Goal: Task Accomplishment & Management: Manage account settings

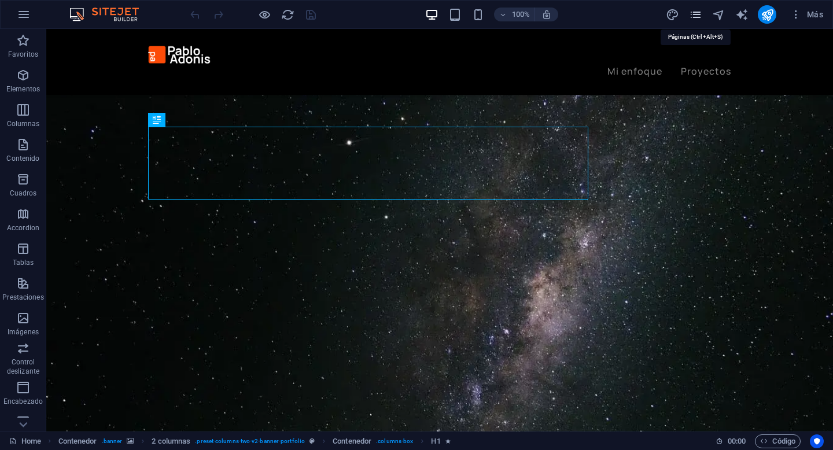
click at [696, 11] on icon "pages" at bounding box center [695, 14] width 13 height 13
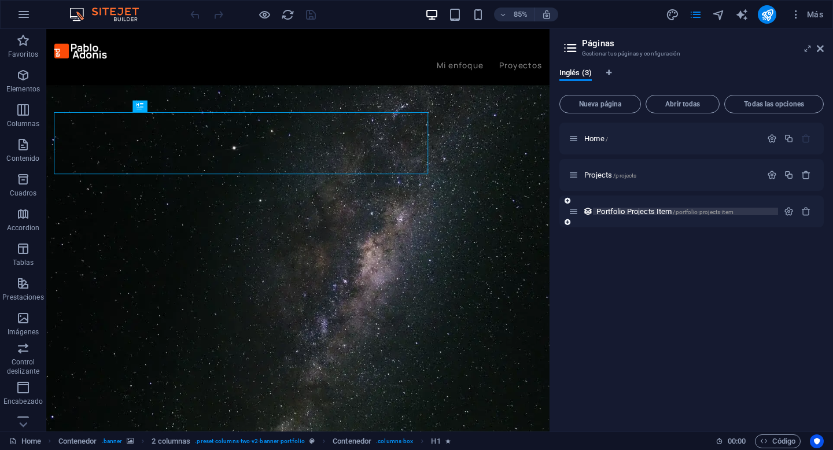
click at [654, 208] on span "Portfolio Projects Item /portfolio-projects-item" at bounding box center [665, 211] width 137 height 9
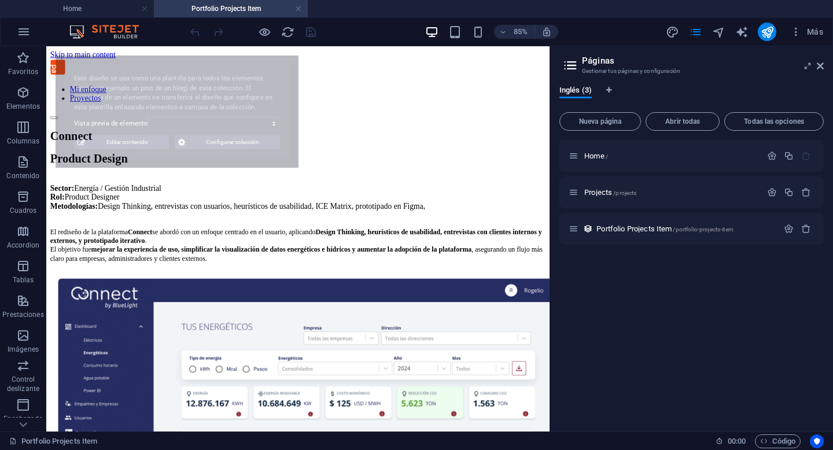
select select "68ba4138dc47d2c0bc0d0153"
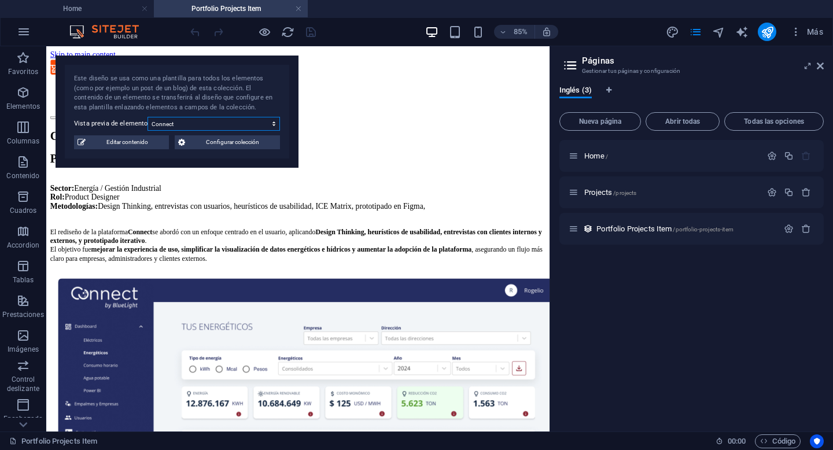
click at [212, 123] on select "Connect Quimetal Sirex" at bounding box center [214, 124] width 133 height 14
click at [148, 117] on select "Connect Quimetal Sirex" at bounding box center [214, 124] width 133 height 14
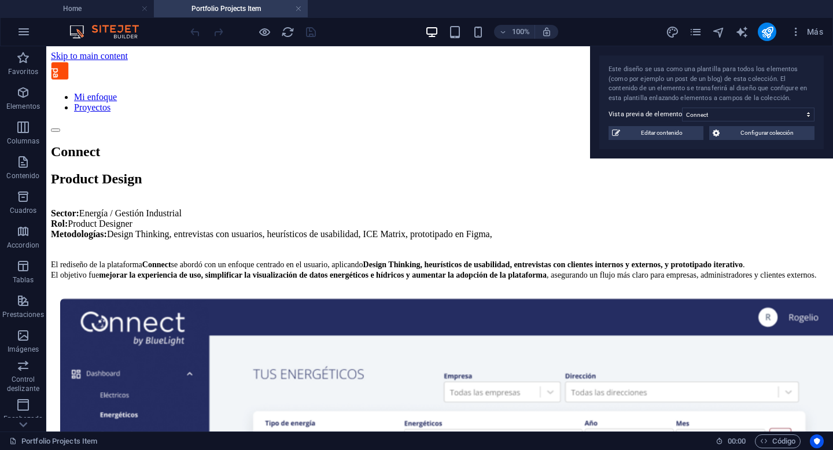
drag, startPoint x: 216, startPoint y: 67, endPoint x: 812, endPoint y: 41, distance: 596.5
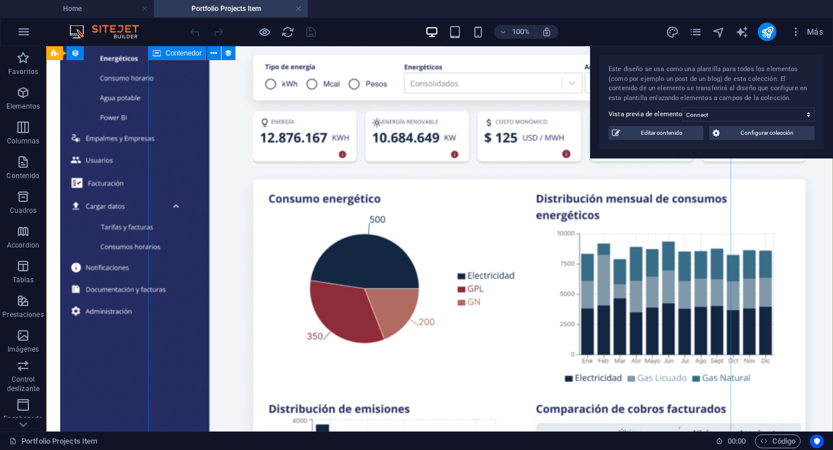
scroll to position [362, 0]
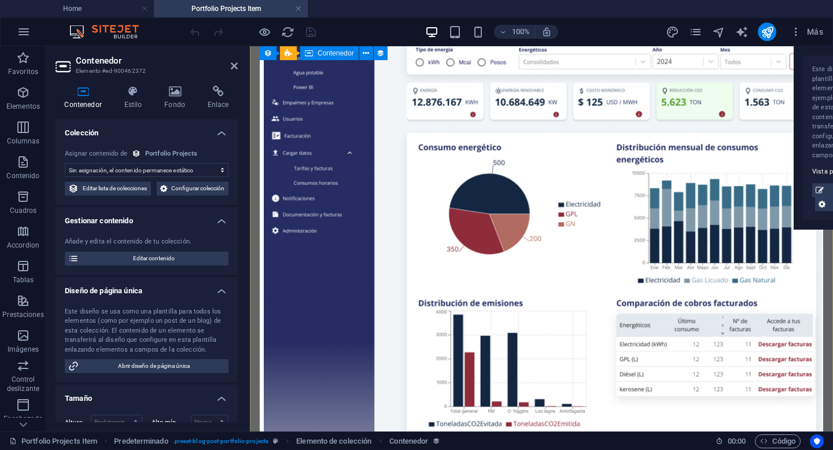
select select "about-project"
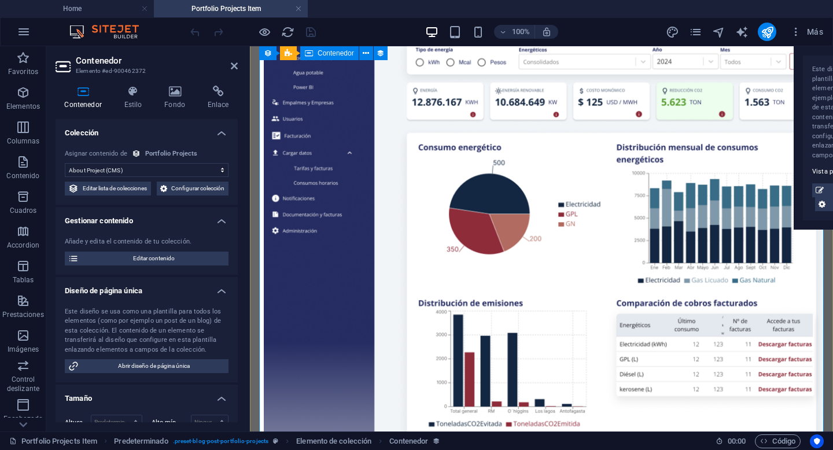
click at [236, 65] on icon at bounding box center [234, 65] width 7 height 9
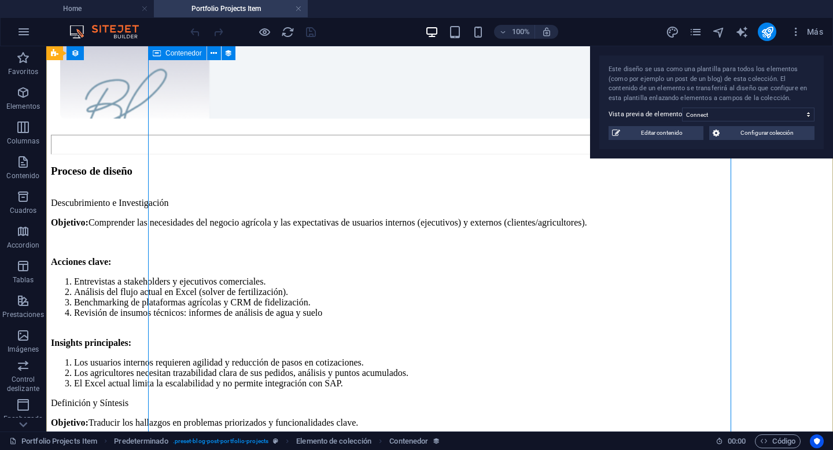
scroll to position [1035, 0]
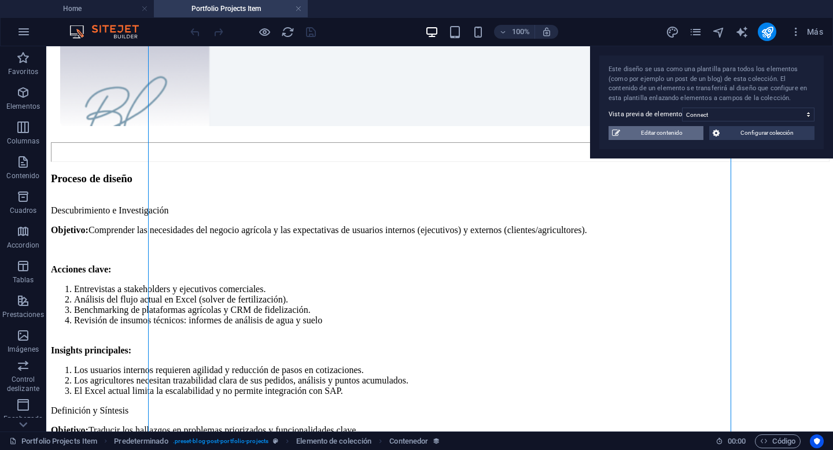
click at [643, 134] on span "Editar contenido" at bounding box center [662, 133] width 76 height 14
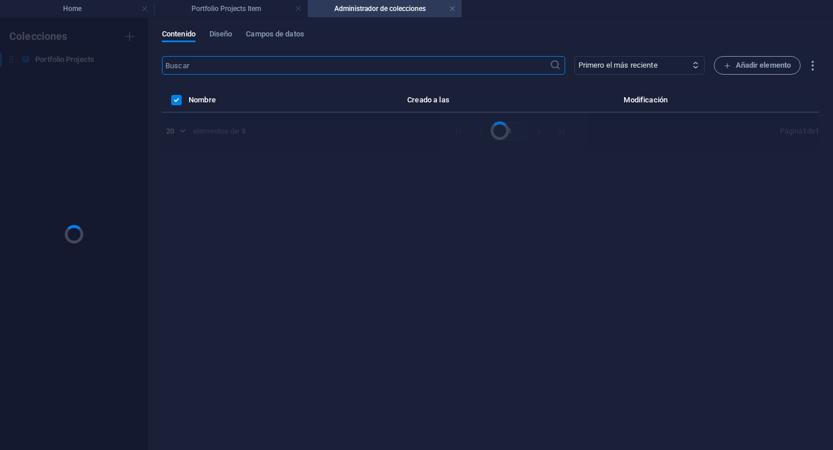
scroll to position [0, 0]
select select "Product Design"
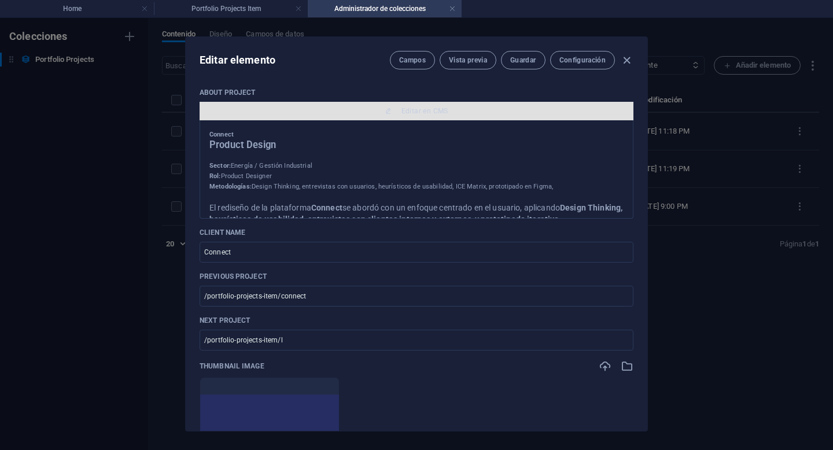
click at [464, 114] on span "Editar en CMS" at bounding box center [416, 110] width 425 height 9
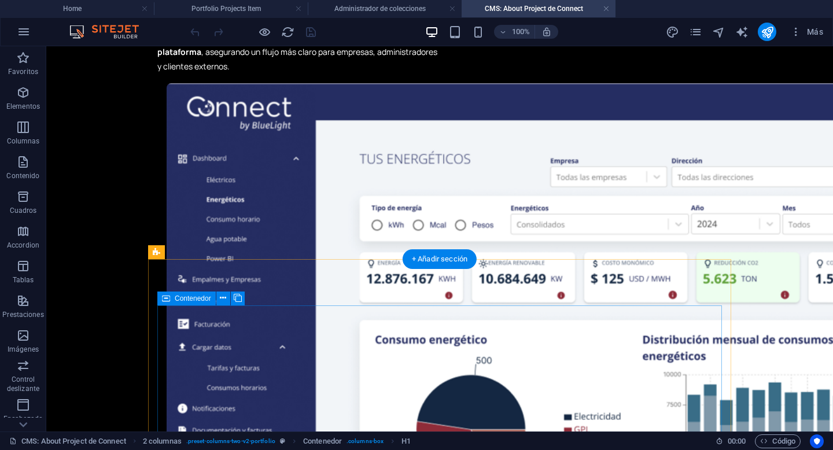
scroll to position [371, 0]
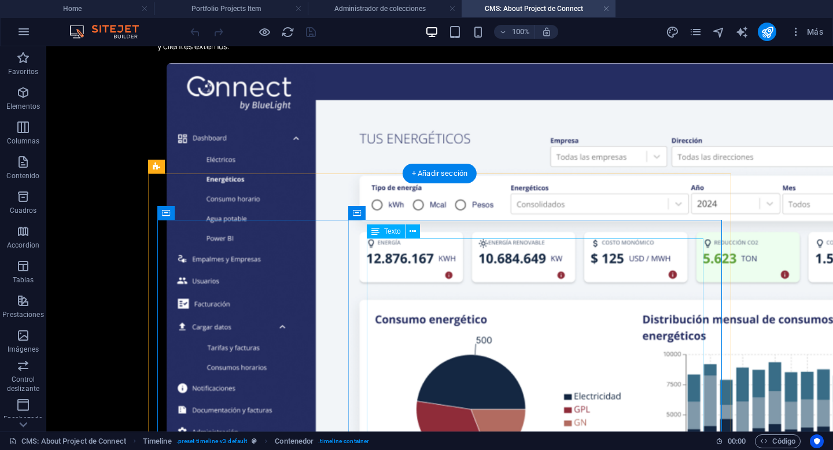
scroll to position [393, 0]
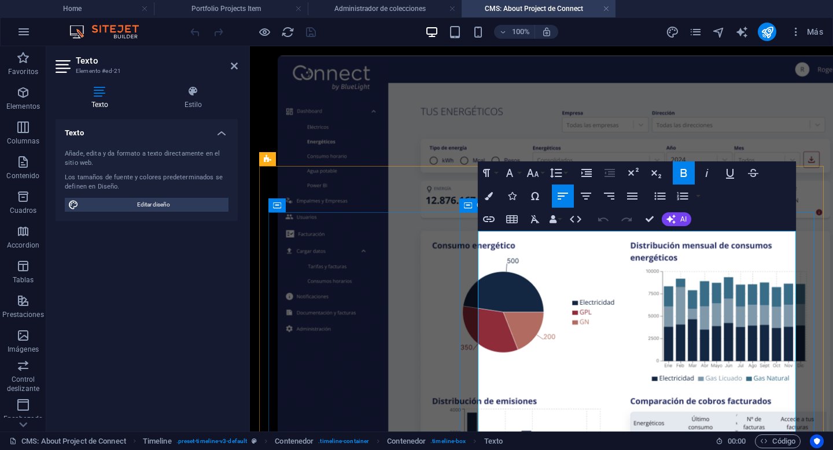
drag, startPoint x: 597, startPoint y: 264, endPoint x: 463, endPoint y: 228, distance: 138.5
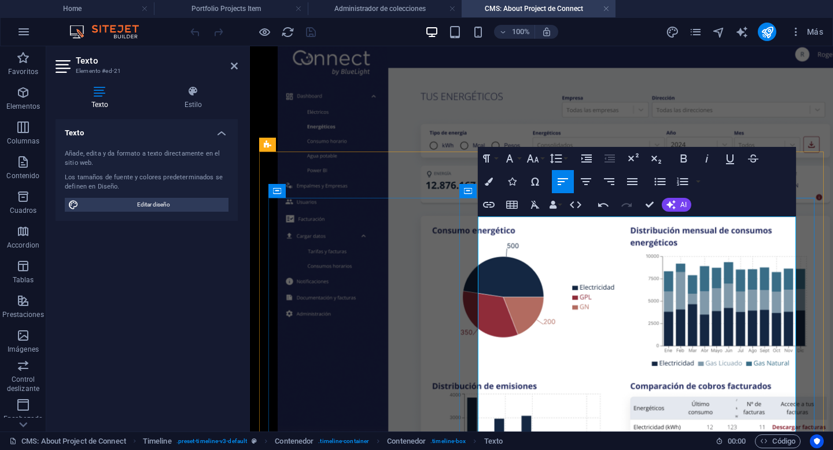
drag, startPoint x: 488, startPoint y: 284, endPoint x: 789, endPoint y: 323, distance: 304.0
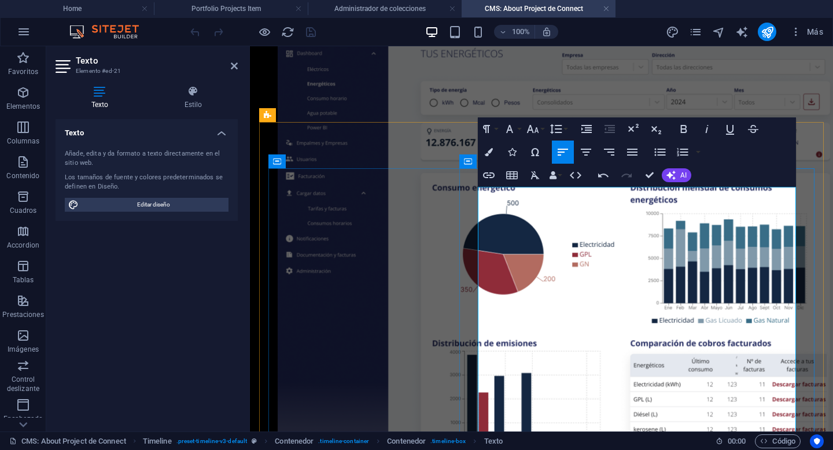
scroll to position [468, 0]
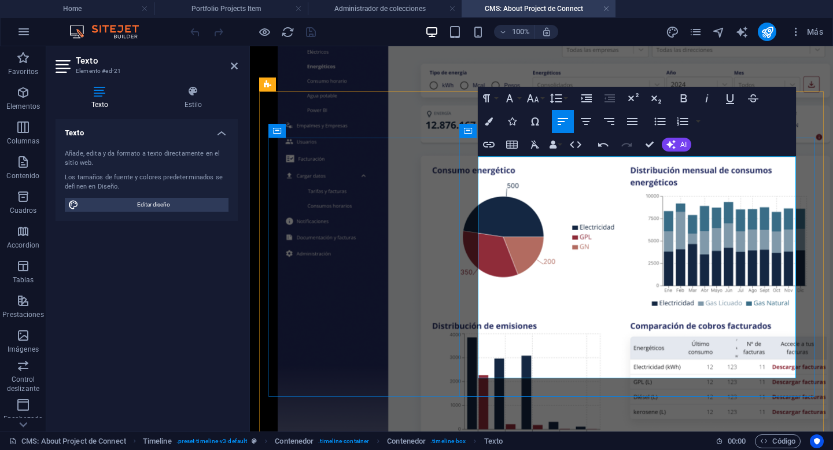
drag, startPoint x: 718, startPoint y: 279, endPoint x: 476, endPoint y: 240, distance: 245.0
click at [686, 119] on icon "button" at bounding box center [683, 121] width 11 height 8
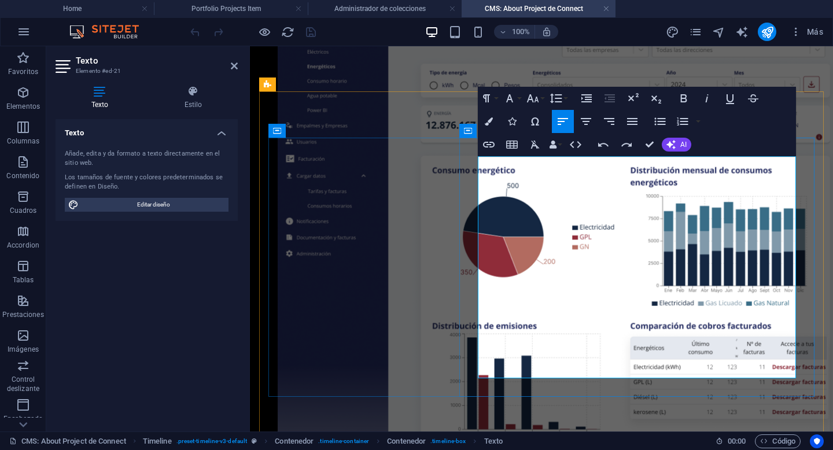
drag, startPoint x: 730, startPoint y: 284, endPoint x: 474, endPoint y: 242, distance: 258.5
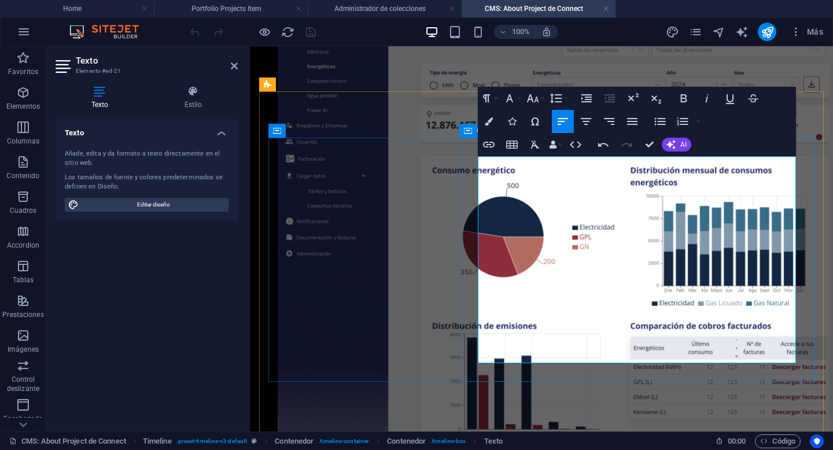
drag, startPoint x: 781, startPoint y: 267, endPoint x: 470, endPoint y: 235, distance: 311.8
click at [684, 124] on icon "button" at bounding box center [683, 122] width 14 height 14
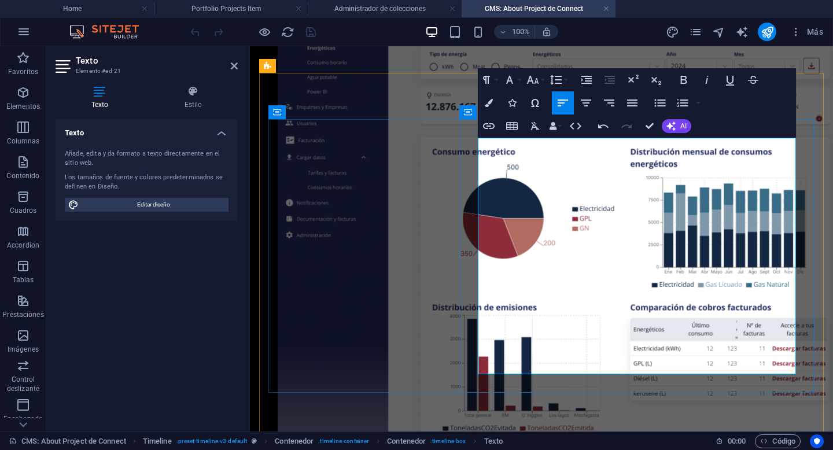
scroll to position [488, 0]
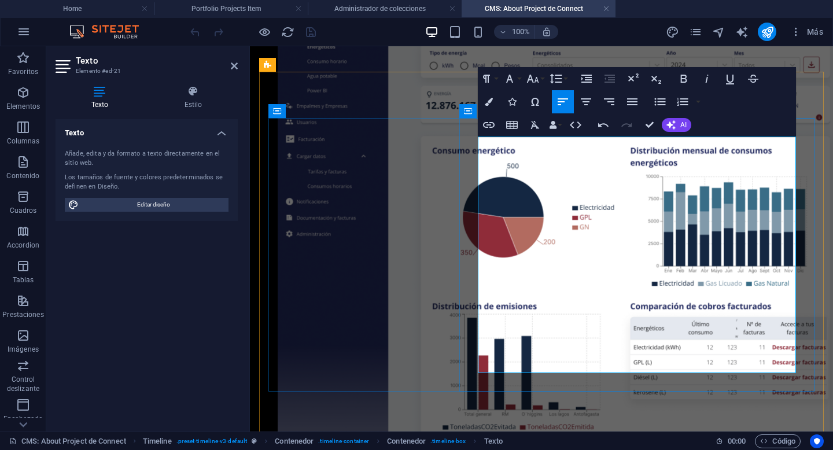
drag, startPoint x: 488, startPoint y: 308, endPoint x: 723, endPoint y: 371, distance: 243.8
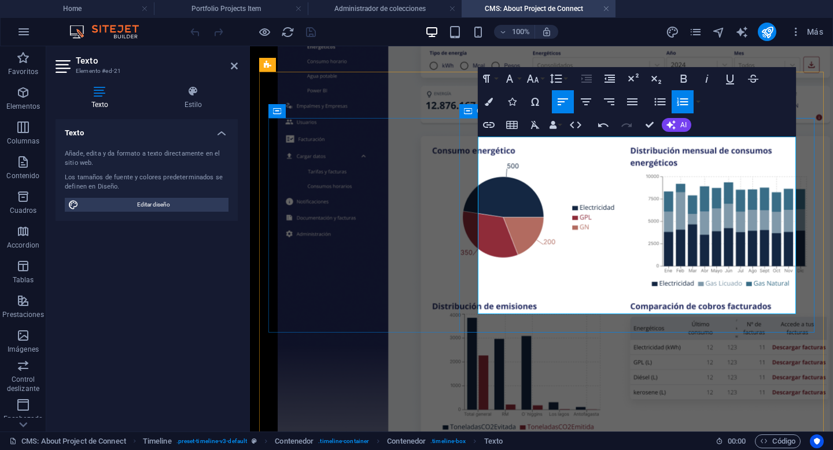
drag, startPoint x: 556, startPoint y: 307, endPoint x: 472, endPoint y: 307, distance: 84.5
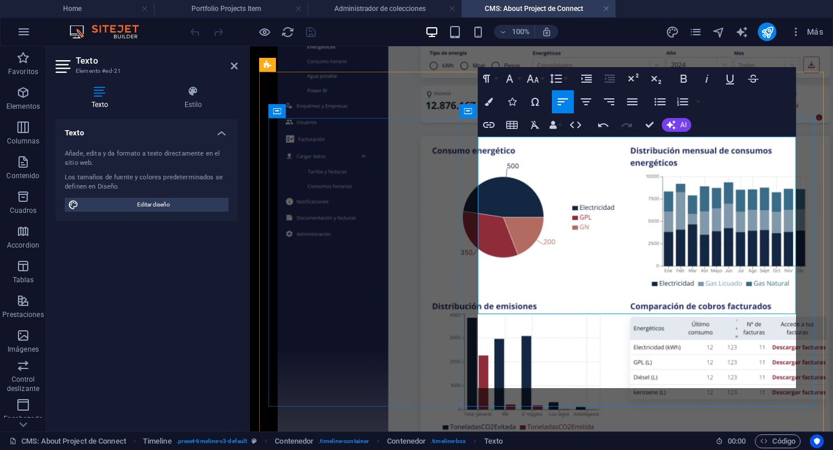
scroll to position [2271, 2]
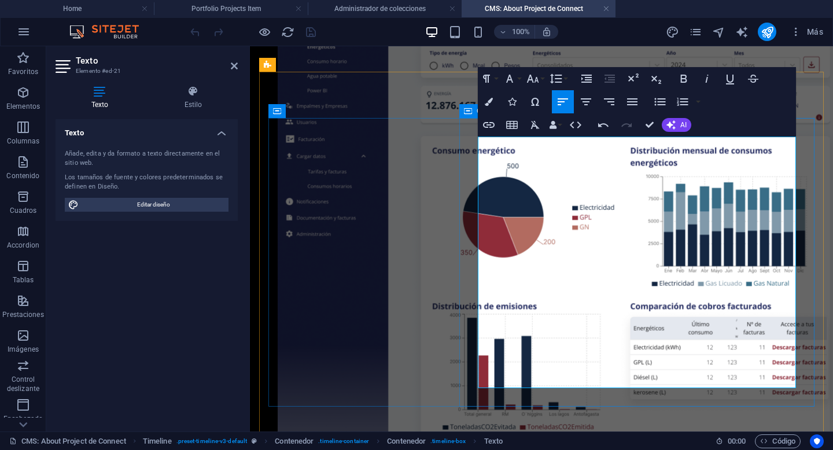
drag, startPoint x: 750, startPoint y: 381, endPoint x: 472, endPoint y: 307, distance: 287.9
click at [686, 103] on icon "button" at bounding box center [683, 102] width 14 height 14
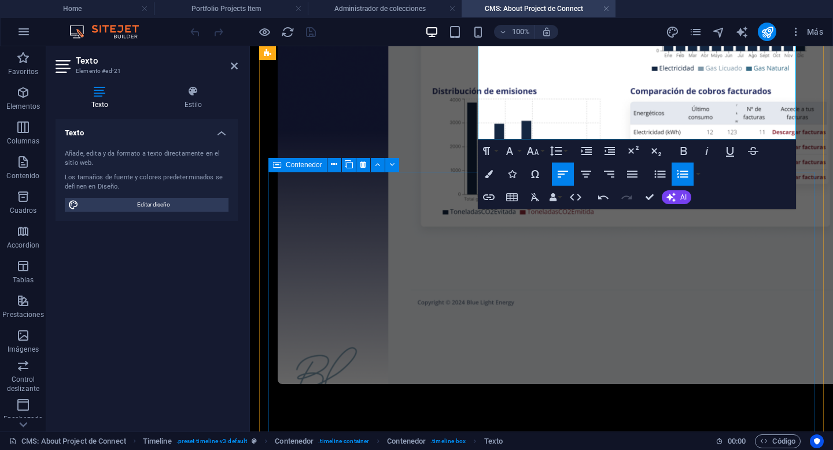
scroll to position [707, 0]
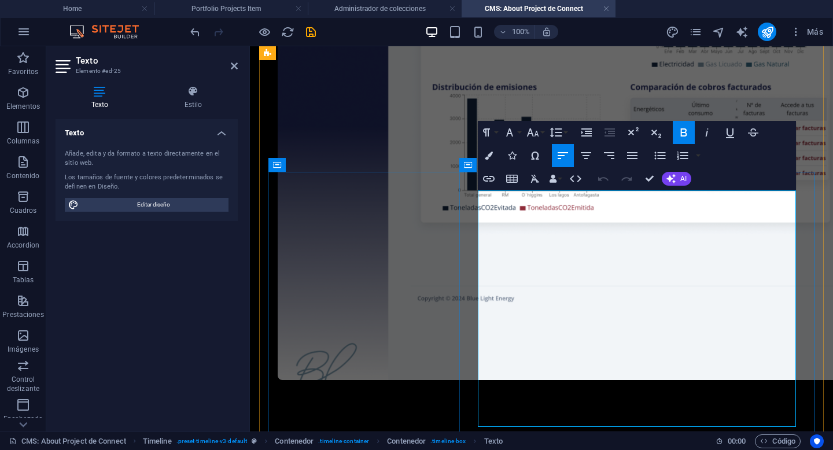
drag, startPoint x: 584, startPoint y: 209, endPoint x: 475, endPoint y: 196, distance: 109.6
drag, startPoint x: 694, startPoint y: 303, endPoint x: 489, endPoint y: 254, distance: 211.2
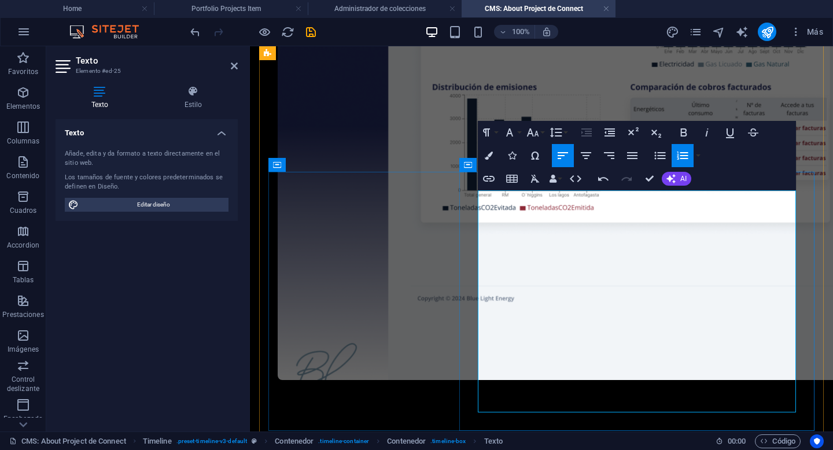
drag, startPoint x: 660, startPoint y: 348, endPoint x: 474, endPoint y: 277, distance: 199.4
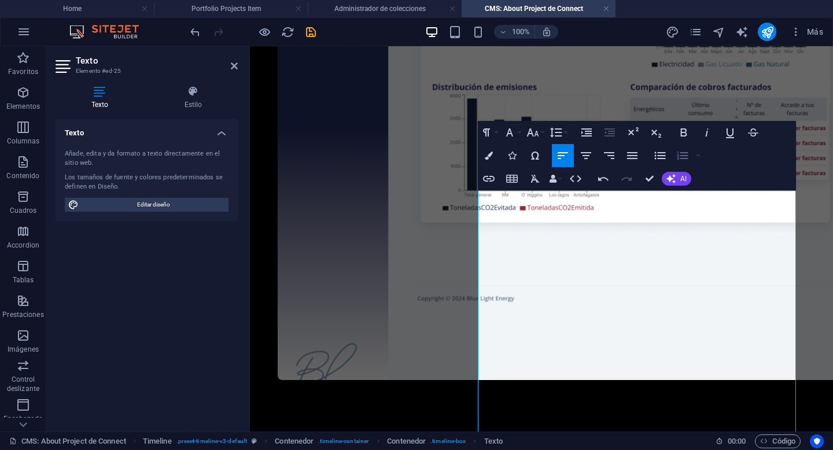
click at [682, 155] on icon "button" at bounding box center [683, 156] width 11 height 8
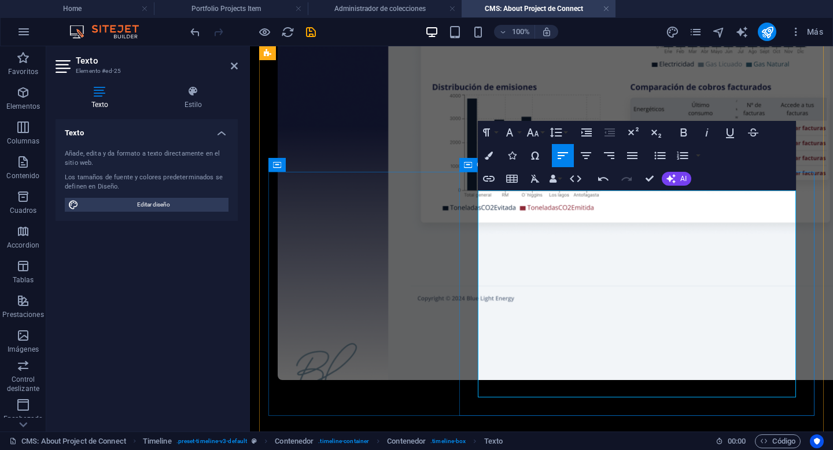
drag, startPoint x: 588, startPoint y: 377, endPoint x: 474, endPoint y: 349, distance: 117.3
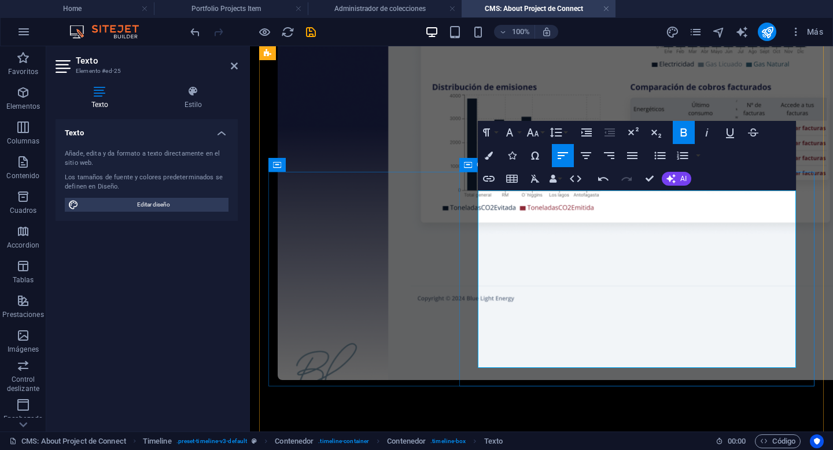
drag, startPoint x: 709, startPoint y: 365, endPoint x: 467, endPoint y: 349, distance: 242.9
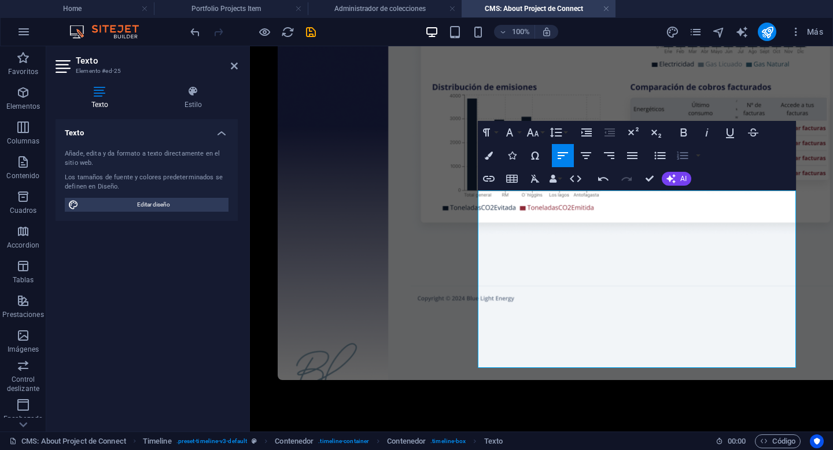
click at [682, 159] on icon "button" at bounding box center [683, 156] width 11 height 8
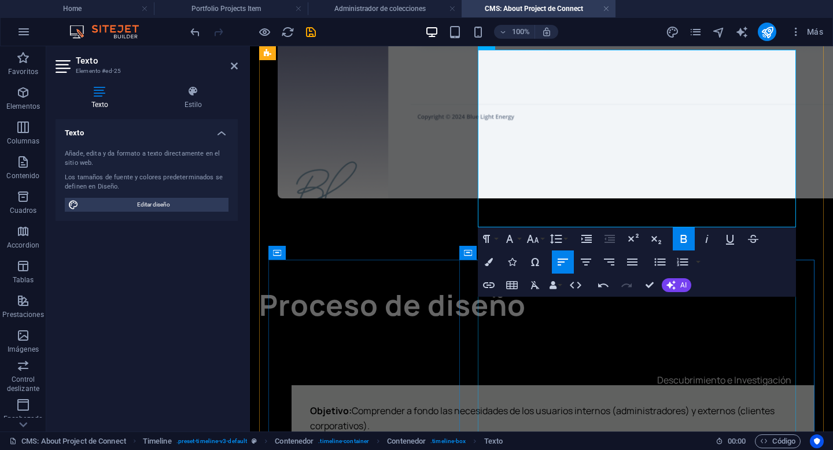
scroll to position [956, 0]
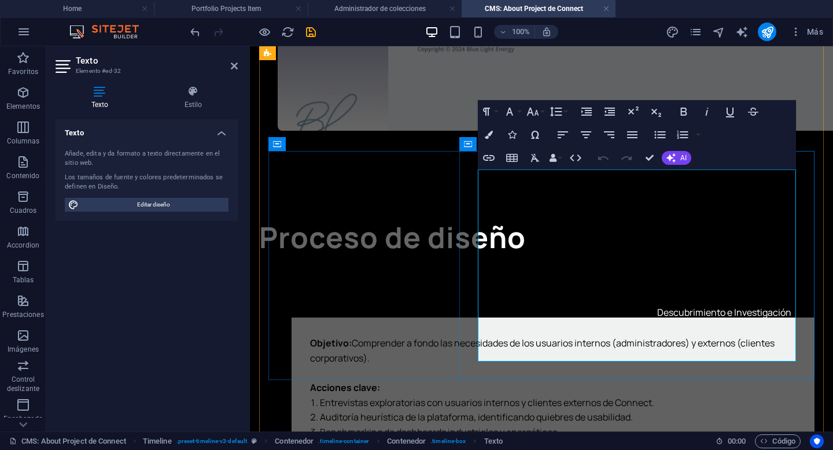
drag, startPoint x: 582, startPoint y: 192, endPoint x: 464, endPoint y: 174, distance: 119.4
drag, startPoint x: 580, startPoint y: 293, endPoint x: 474, endPoint y: 246, distance: 115.3
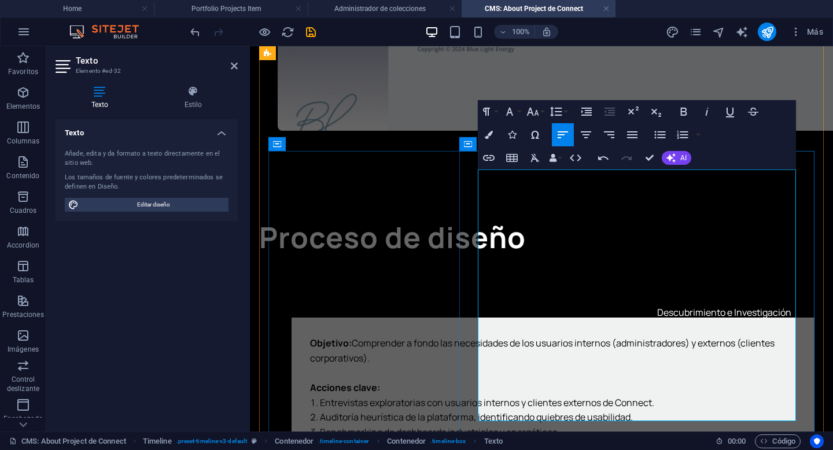
scroll to position [2880, 2]
drag, startPoint x: 547, startPoint y: 365, endPoint x: 479, endPoint y: 251, distance: 132.7
click at [686, 133] on icon "button" at bounding box center [683, 135] width 14 height 14
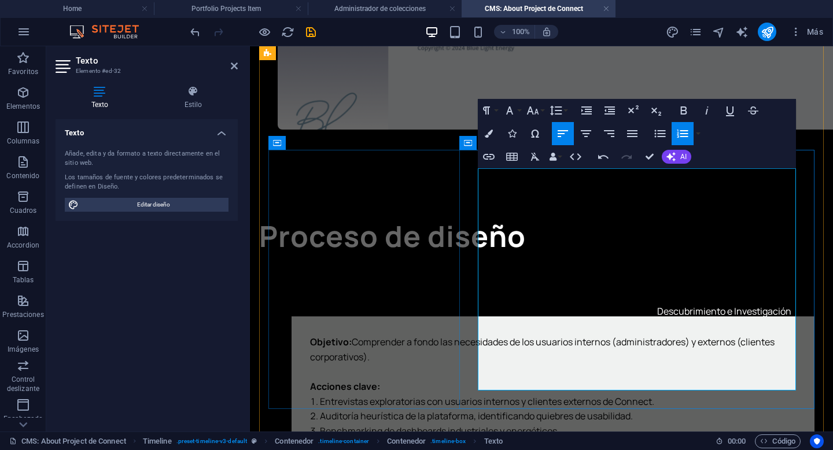
scroll to position [956, 0]
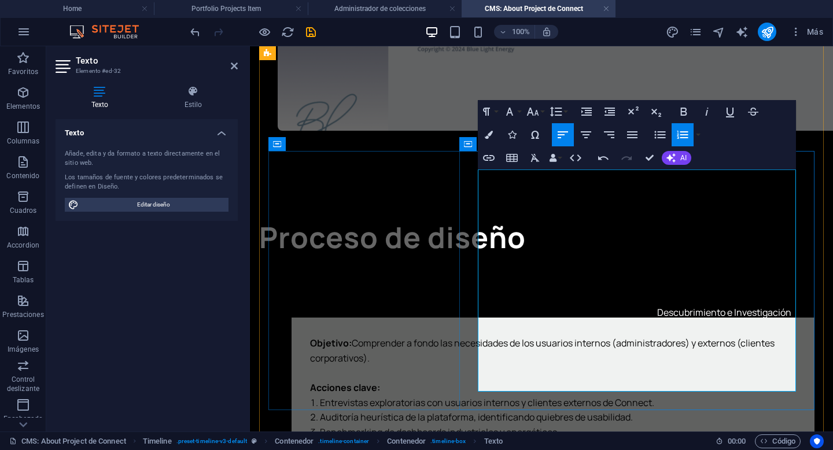
drag, startPoint x: 678, startPoint y: 382, endPoint x: 477, endPoint y: 365, distance: 201.6
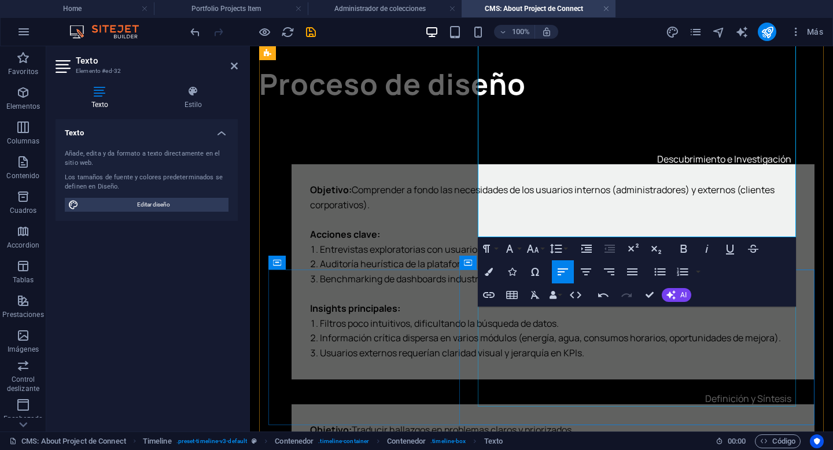
scroll to position [1190, 0]
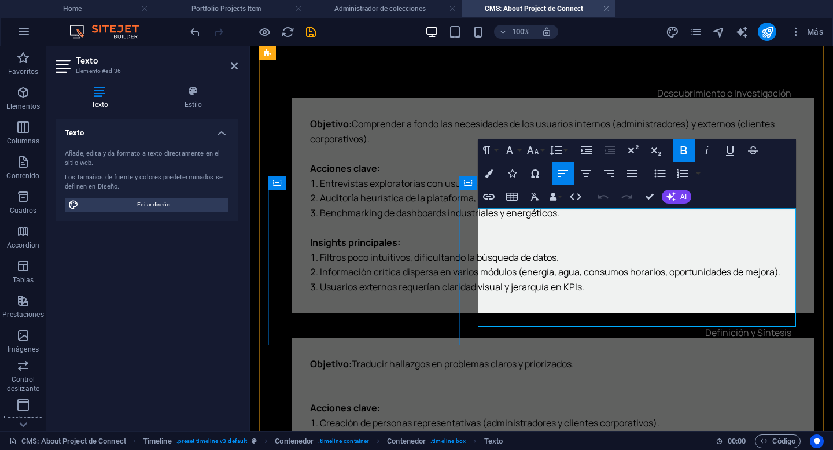
drag, startPoint x: 766, startPoint y: 320, endPoint x: 481, endPoint y: 277, distance: 287.3
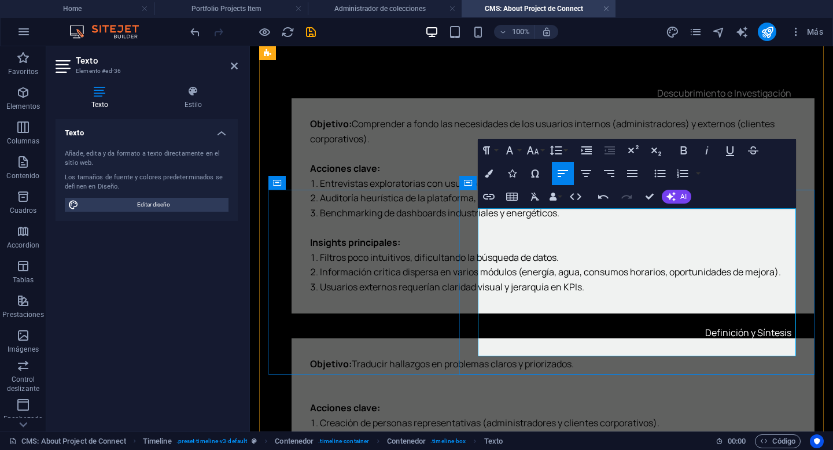
scroll to position [1493, 2]
drag, startPoint x: 719, startPoint y: 345, endPoint x: 473, endPoint y: 288, distance: 251.8
click at [682, 171] on icon "button" at bounding box center [683, 174] width 14 height 14
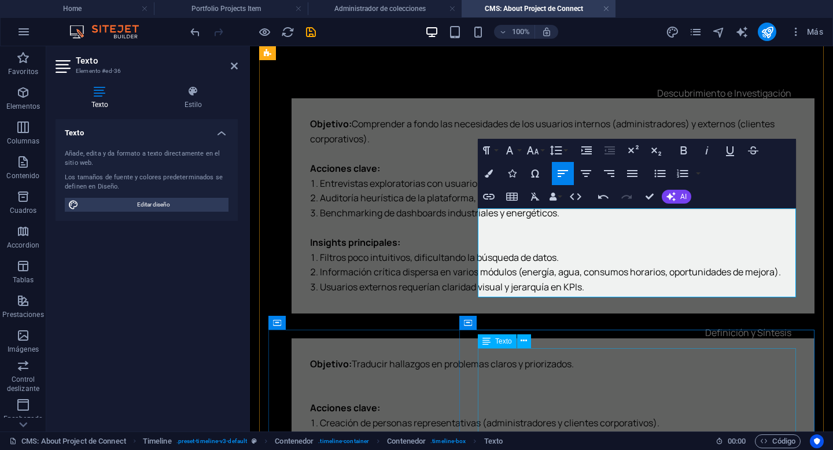
scroll to position [1322, 0]
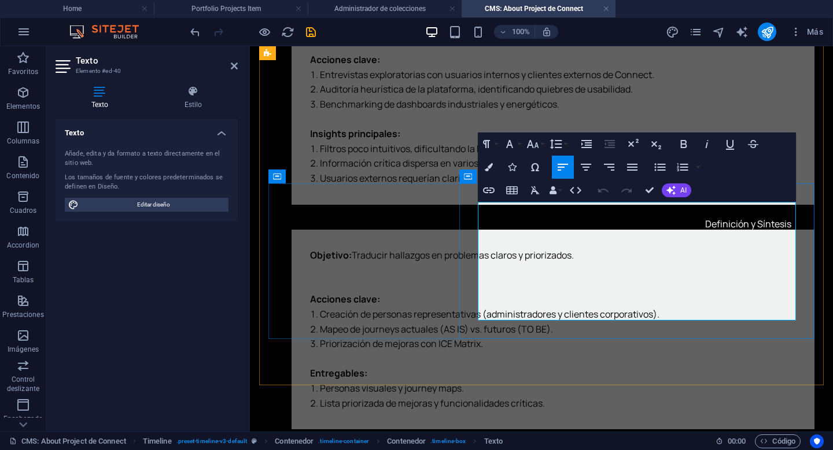
scroll to position [1322, 0]
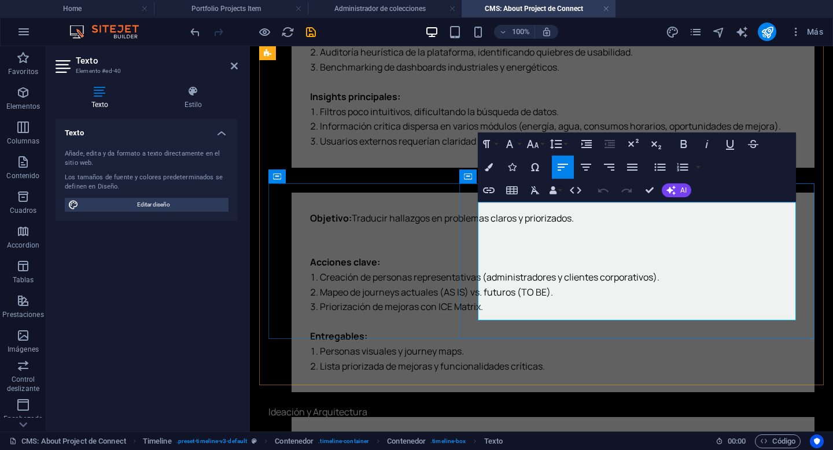
drag, startPoint x: 537, startPoint y: 313, endPoint x: 476, endPoint y: 274, distance: 72.1
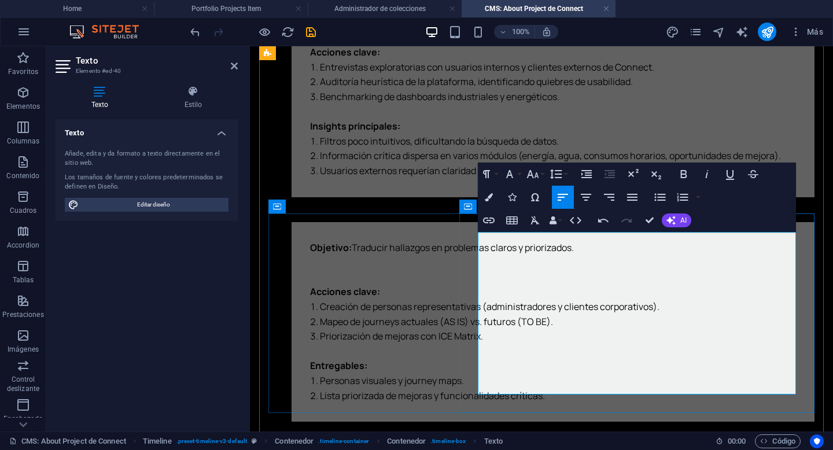
scroll to position [1844, 2]
drag, startPoint x: 728, startPoint y: 378, endPoint x: 479, endPoint y: 296, distance: 262.9
click at [685, 200] on icon "button" at bounding box center [683, 197] width 11 height 8
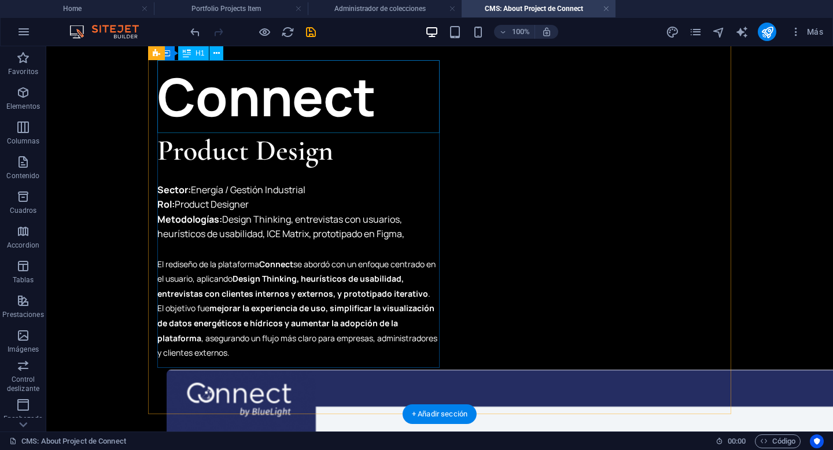
scroll to position [0, 0]
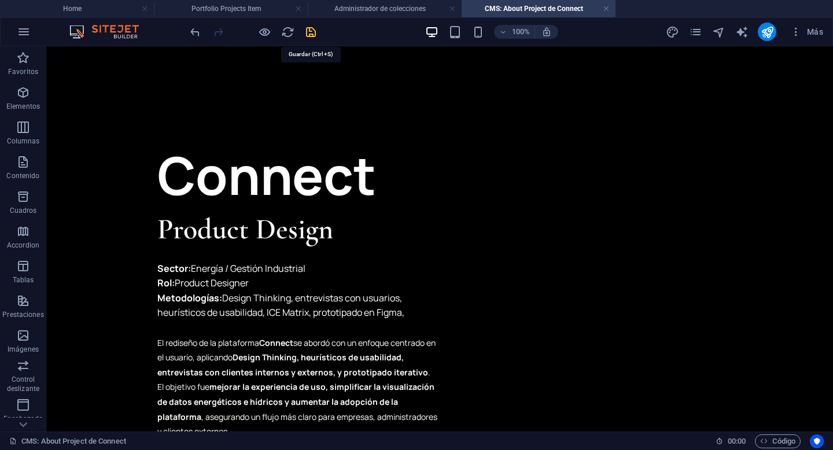
click at [314, 31] on icon "save" at bounding box center [310, 31] width 13 height 13
click at [218, 10] on h4 "Portfolio Projects Item" at bounding box center [231, 8] width 154 height 13
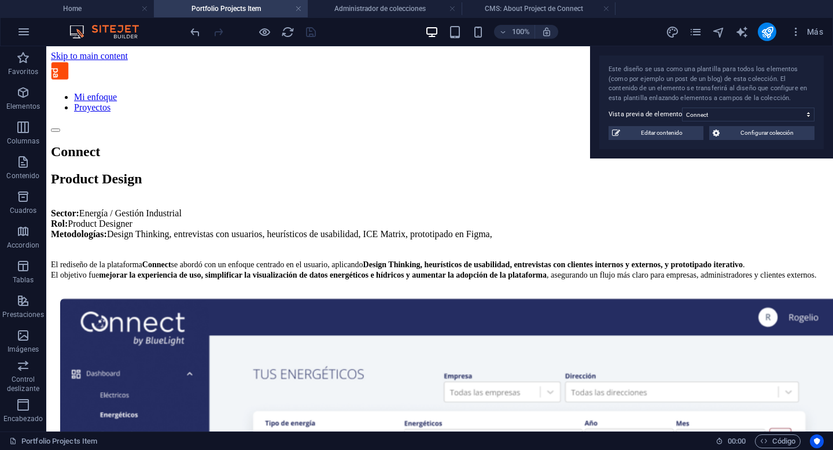
scroll to position [1035, 0]
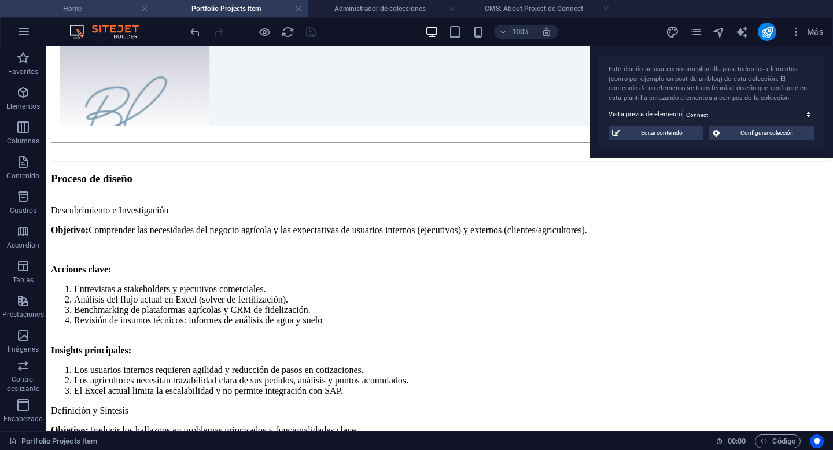
click at [99, 8] on h4 "Home" at bounding box center [77, 8] width 154 height 13
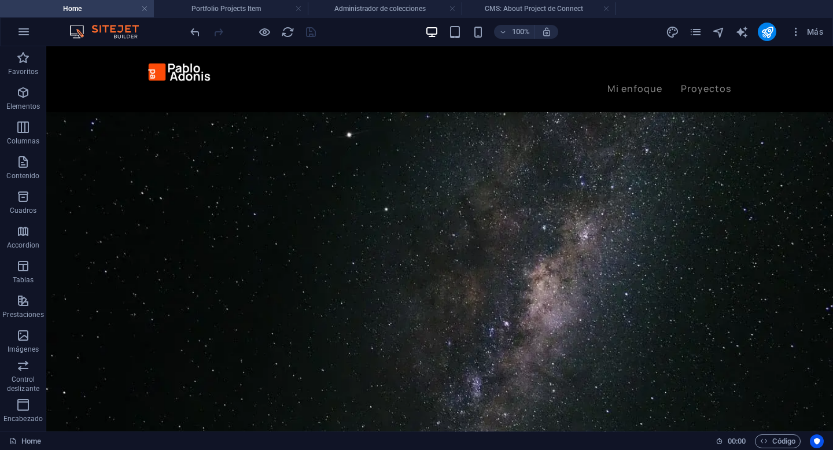
click at [99, 8] on h4 "Home" at bounding box center [77, 8] width 154 height 13
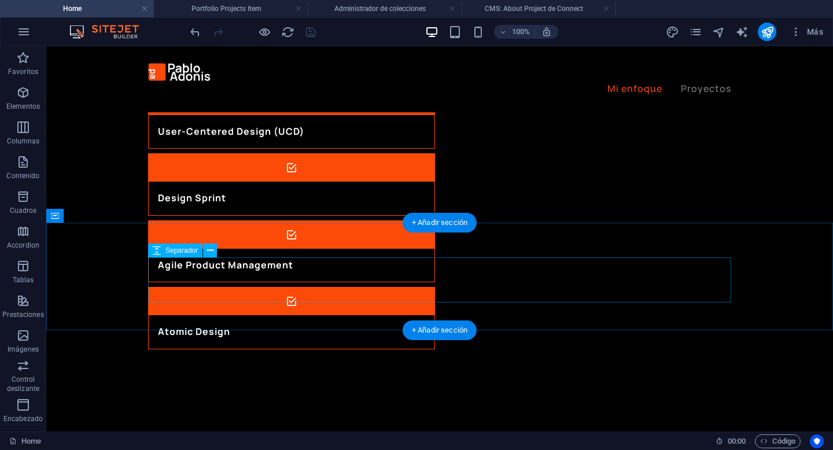
scroll to position [1551, 0]
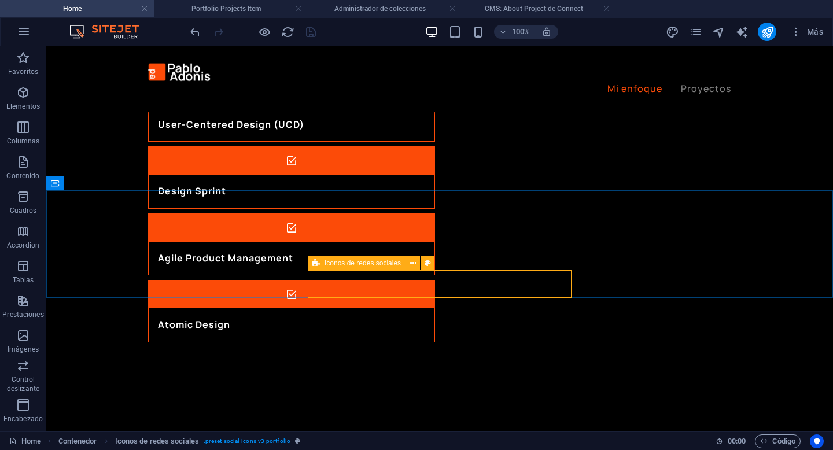
click at [371, 264] on span "Iconos de redes sociales" at bounding box center [363, 263] width 76 height 7
click at [369, 262] on span "Iconos de redes sociales" at bounding box center [363, 263] width 76 height 7
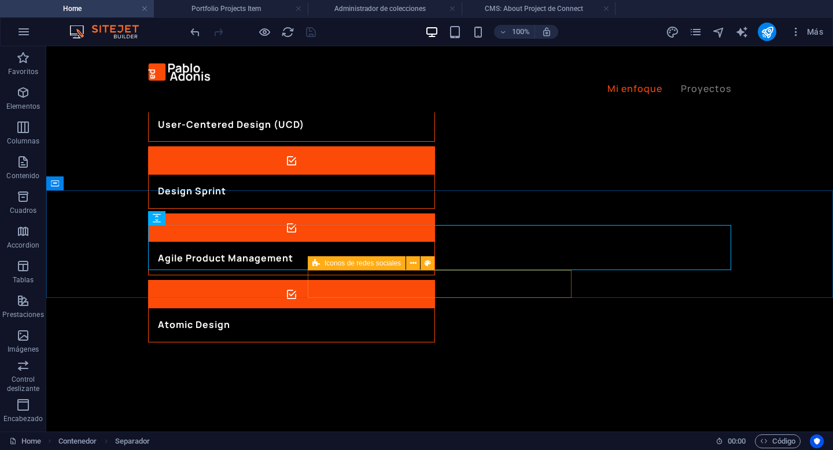
click at [377, 267] on div "Iconos de redes sociales" at bounding box center [357, 263] width 98 height 14
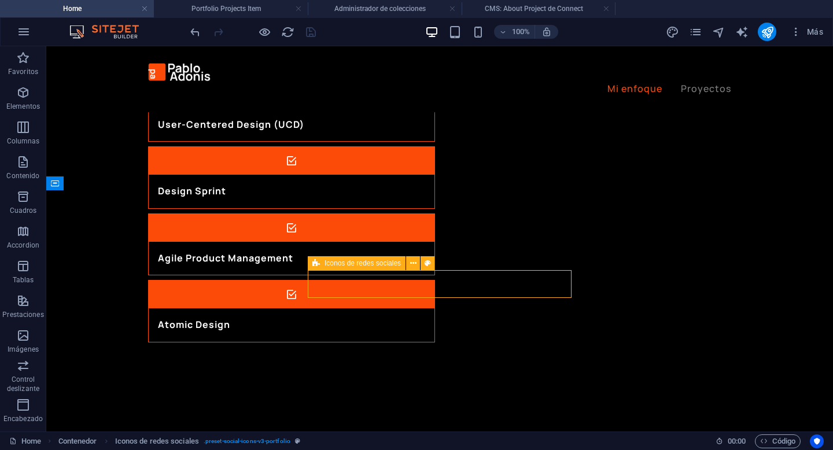
click at [377, 267] on div "Iconos de redes sociales" at bounding box center [357, 263] width 98 height 14
click at [373, 264] on span "Iconos de redes sociales" at bounding box center [363, 263] width 76 height 7
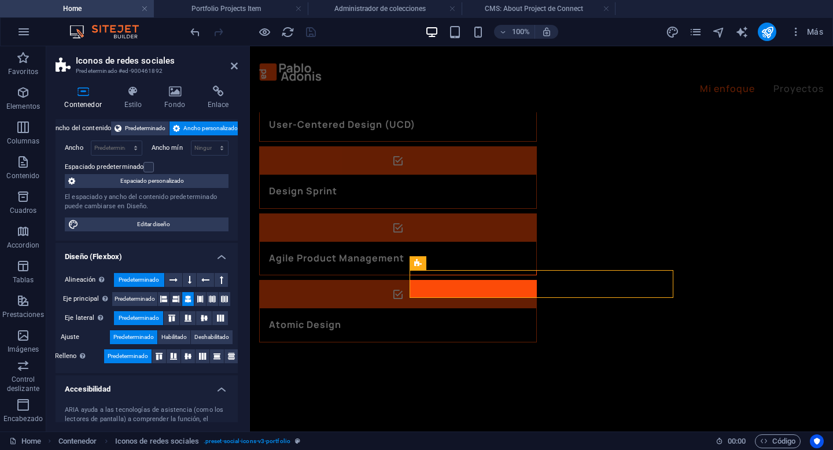
scroll to position [0, 0]
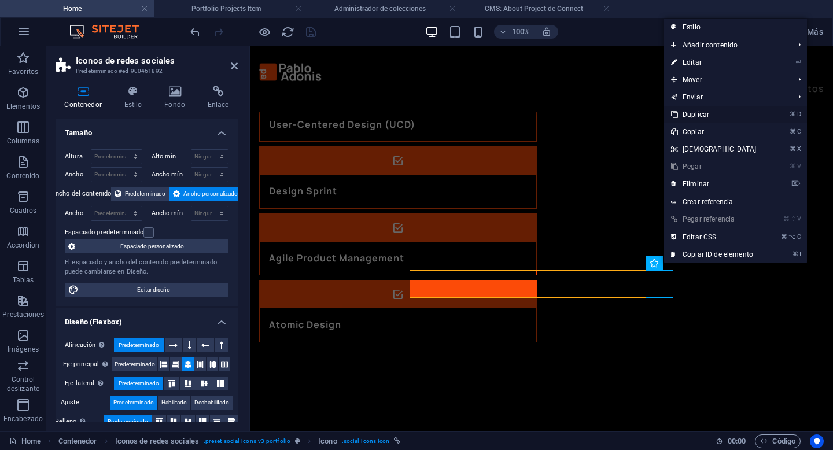
click at [708, 113] on link "⌘ D Duplicar" at bounding box center [714, 114] width 100 height 17
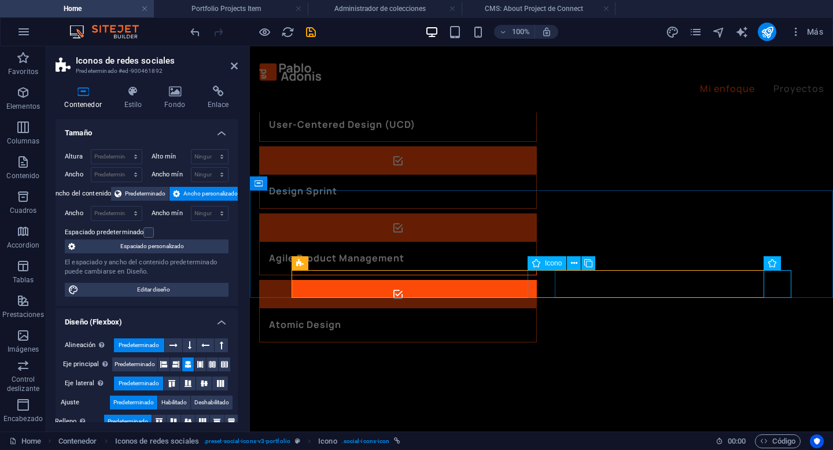
select select "xMidYMid"
select select "px"
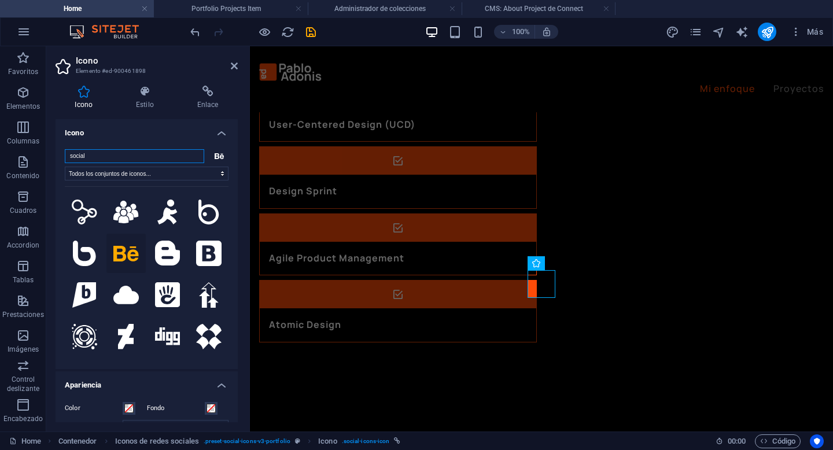
click at [142, 158] on input "social" at bounding box center [134, 156] width 139 height 14
click at [160, 172] on select "Todos los conjuntos de iconos... IcoFont Ionicons FontAwesome Brands FontAwesom…" at bounding box center [147, 174] width 164 height 14
click at [65, 167] on select "Todos los conjuntos de iconos... IcoFont Ionicons FontAwesome Brands FontAwesom…" at bounding box center [147, 174] width 164 height 14
click at [160, 175] on select "Todos los conjuntos de iconos... IcoFont Ionicons FontAwesome Brands FontAwesom…" at bounding box center [147, 174] width 164 height 14
select select "font-awesome-brands"
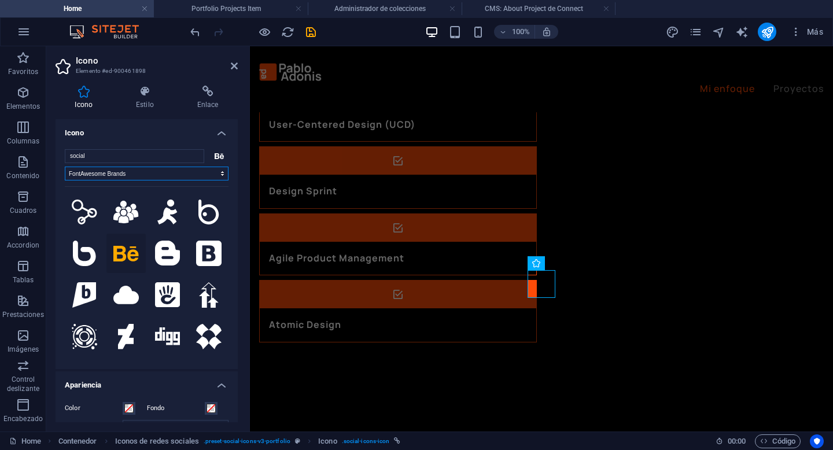
click at [65, 167] on select "Todos los conjuntos de iconos... IcoFont Ionicons FontAwesome Brands FontAwesom…" at bounding box center [147, 174] width 164 height 14
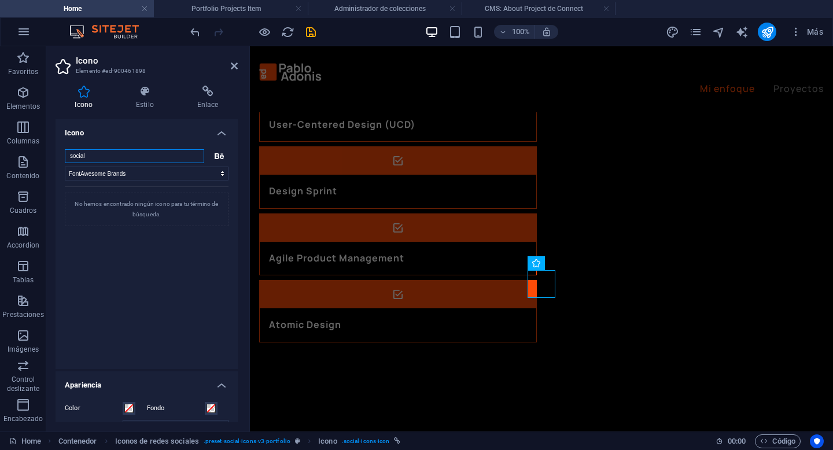
click at [160, 155] on input "social" at bounding box center [134, 156] width 139 height 14
type input "wha"
click at [130, 210] on icon at bounding box center [126, 212] width 22 height 25
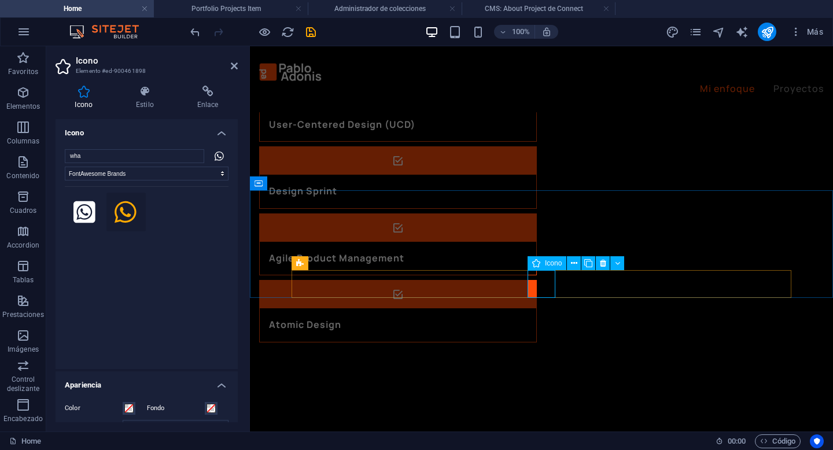
click at [550, 262] on span "Icono" at bounding box center [553, 263] width 17 height 7
click at [158, 106] on h4 "Estilo" at bounding box center [147, 98] width 61 height 24
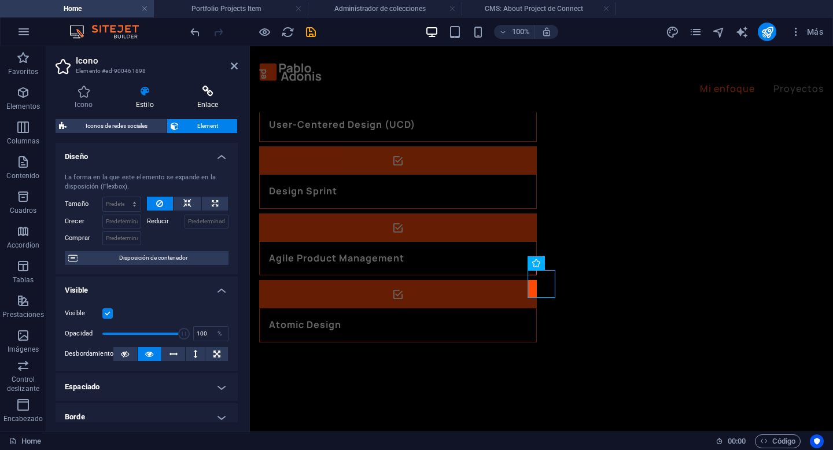
click at [207, 95] on icon at bounding box center [208, 92] width 60 height 12
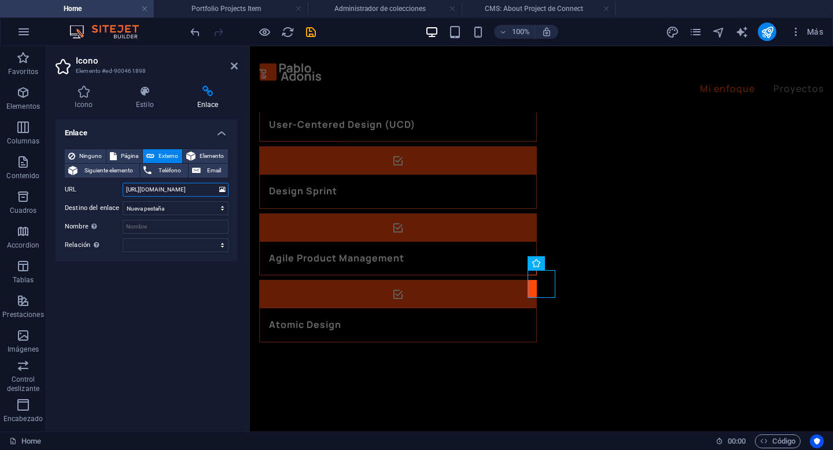
click at [170, 191] on input "[URL][DOMAIN_NAME]" at bounding box center [176, 190] width 106 height 14
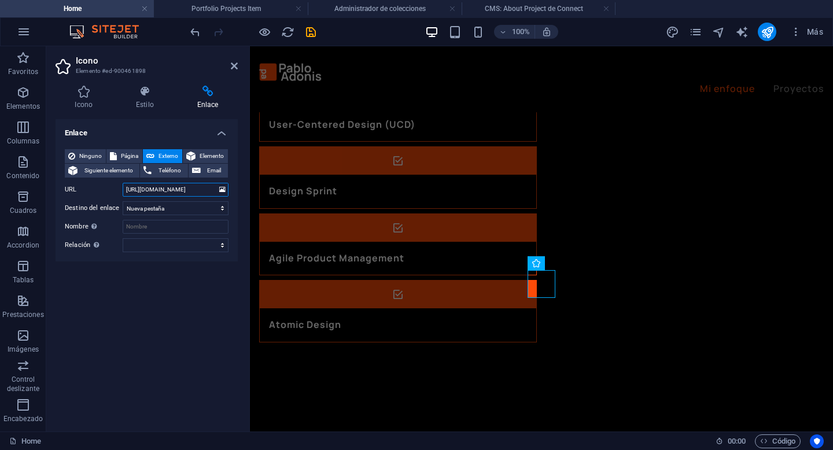
click at [170, 191] on input "[URL][DOMAIN_NAME]" at bounding box center [176, 190] width 106 height 14
paste input "[DOMAIN_NAME][URL][DOMAIN_NAME]"
drag, startPoint x: 185, startPoint y: 190, endPoint x: 104, endPoint y: 190, distance: 80.4
click at [104, 190] on div "URL [URL][DOMAIN_NAME][DOMAIN_NAME]" at bounding box center [147, 190] width 164 height 14
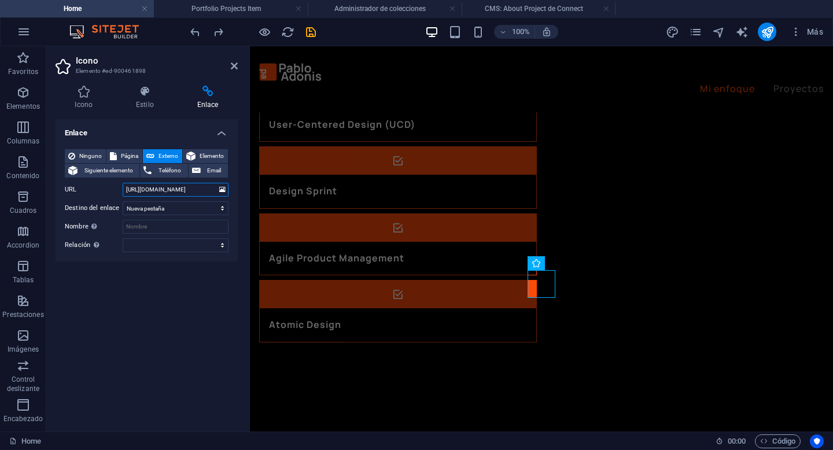
click at [200, 188] on input "[URL][DOMAIN_NAME]" at bounding box center [176, 190] width 106 height 14
paste input "[DOMAIN_NAME][URL][PHONE_NUMBER][DOMAIN_NAME]"
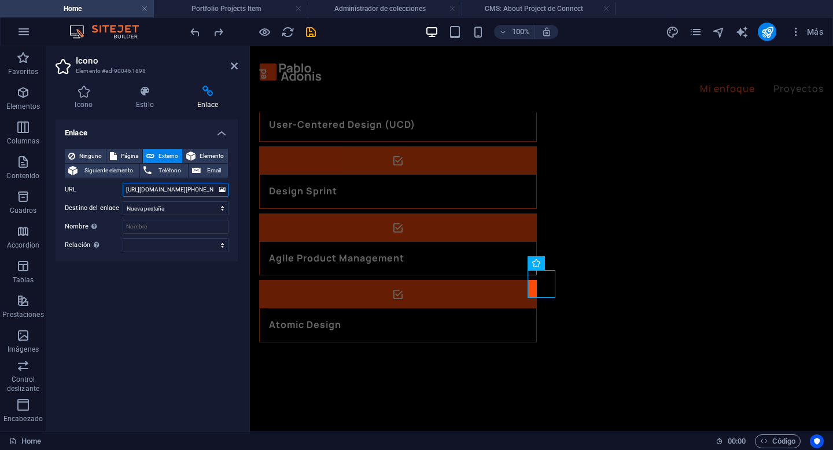
scroll to position [0, 233]
type input "[URL][DOMAIN_NAME][PHONE_NUMBER][DOMAIN_NAME]"
click at [0, 0] on div "100% Más" at bounding box center [0, 0] width 0 height 0
click at [316, 31] on icon "save" at bounding box center [310, 31] width 13 height 13
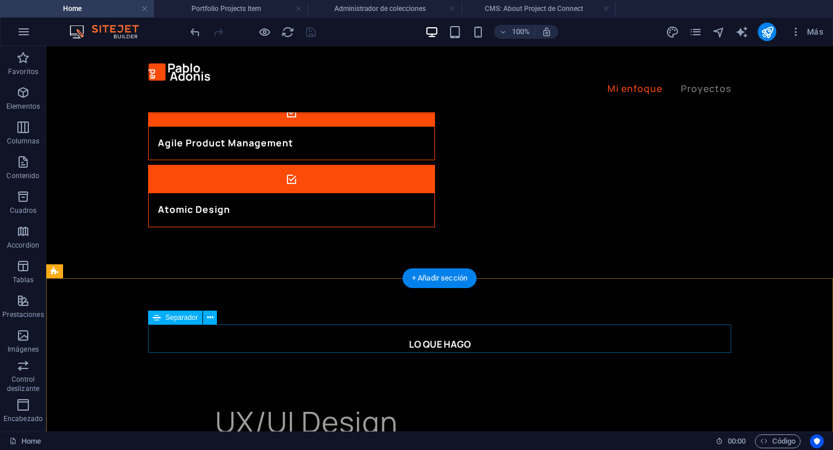
scroll to position [1697, 0]
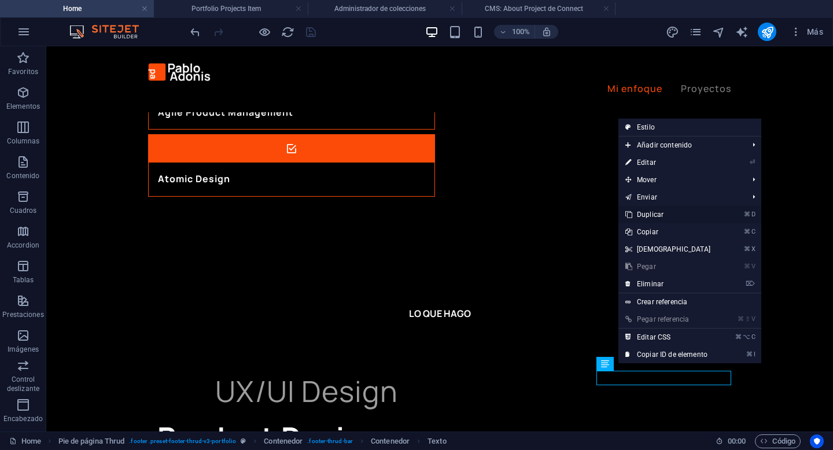
click at [665, 212] on link "⌘ D Duplicar" at bounding box center [669, 214] width 100 height 17
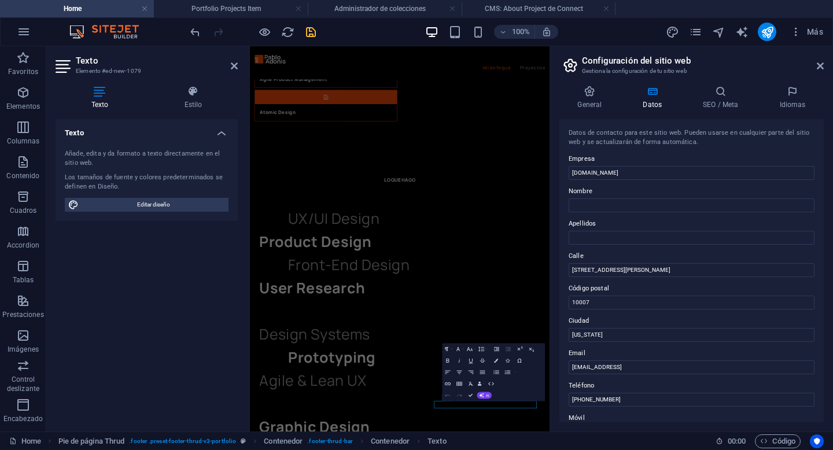
scroll to position [1326, 0]
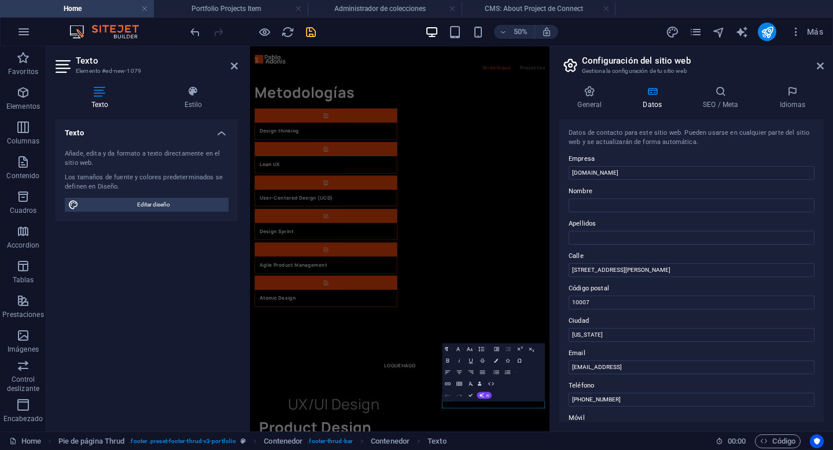
click at [646, 394] on input "[PHONE_NUMBER]" at bounding box center [692, 400] width 246 height 14
click at [645, 369] on input "[EMAIL_ADDRESS]" at bounding box center [692, 367] width 246 height 14
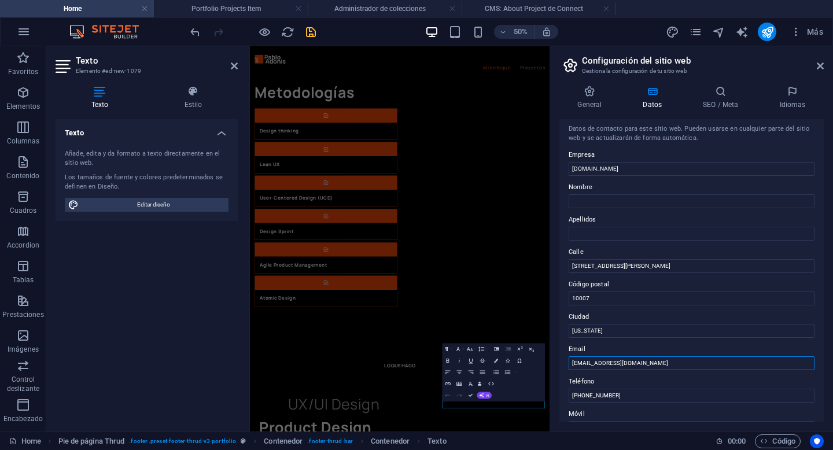
scroll to position [0, 0]
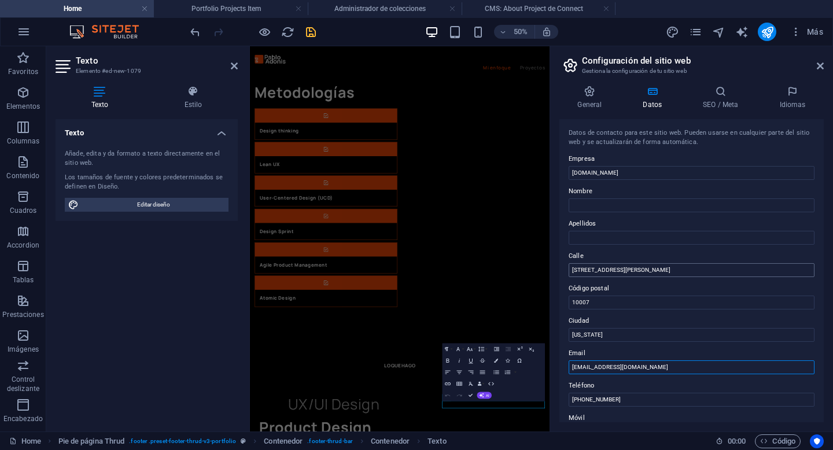
type input "[EMAIL_ADDRESS][DOMAIN_NAME]"
drag, startPoint x: 636, startPoint y: 269, endPoint x: 550, endPoint y: 267, distance: 86.2
click at [550, 267] on aside "Configuración del sitio web Gestiona la configuración de tu sitio web General D…" at bounding box center [692, 238] width 284 height 385
click at [617, 205] on input "Nombre" at bounding box center [692, 205] width 246 height 14
click at [820, 58] on h2 "Configuración del sitio web" at bounding box center [703, 61] width 242 height 10
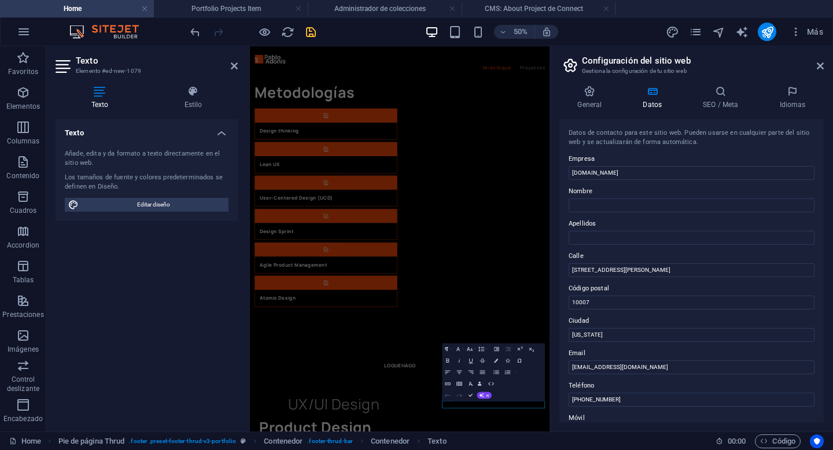
click at [820, 60] on h2 "Configuración del sitio web" at bounding box center [703, 61] width 242 height 10
click at [820, 63] on icon at bounding box center [820, 65] width 7 height 9
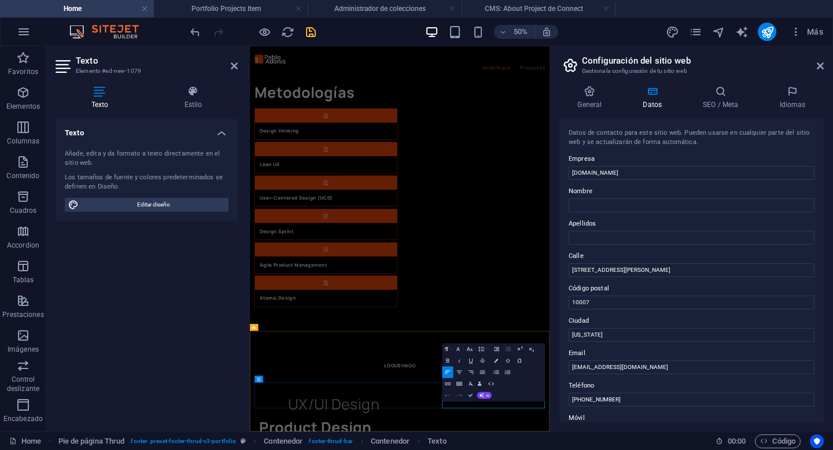
click at [480, 382] on icon "button" at bounding box center [480, 384] width 4 height 4
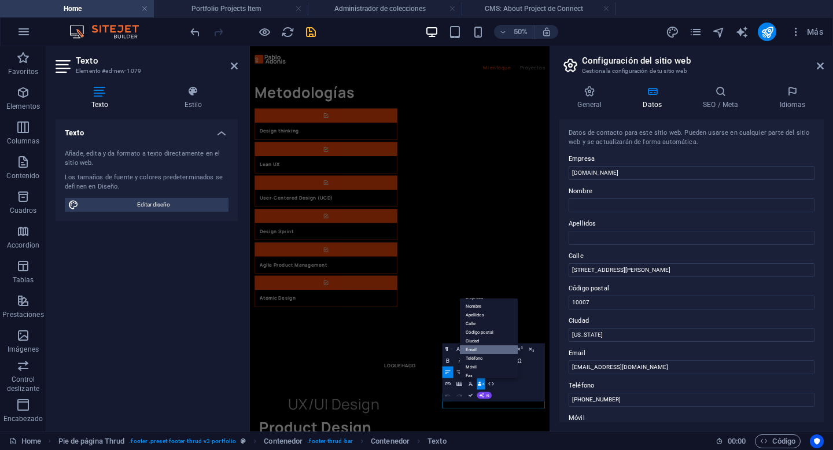
click at [485, 349] on link "Email" at bounding box center [488, 349] width 58 height 9
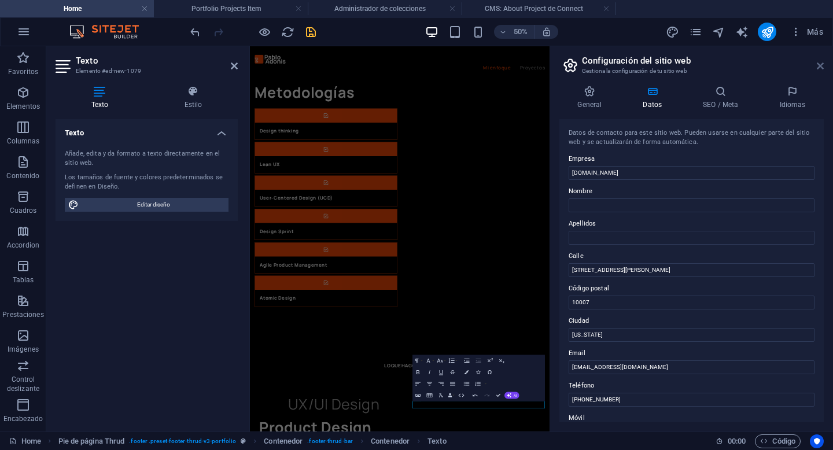
drag, startPoint x: 819, startPoint y: 65, endPoint x: 550, endPoint y: 73, distance: 269.7
click at [819, 65] on icon at bounding box center [820, 65] width 7 height 9
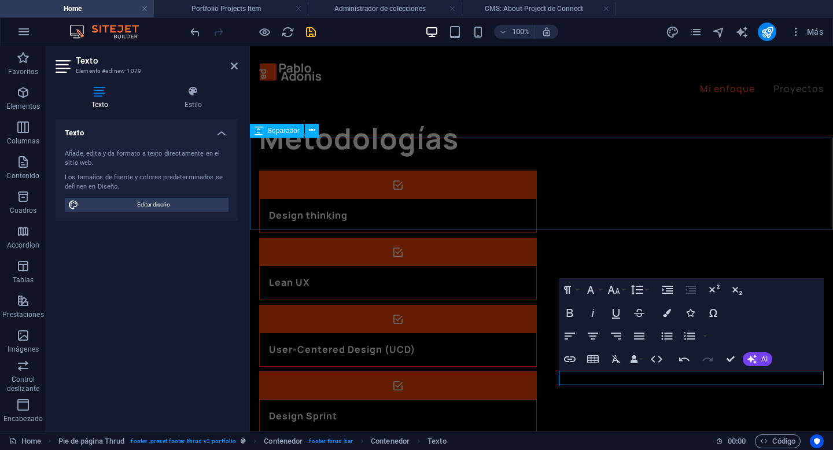
scroll to position [1712, 0]
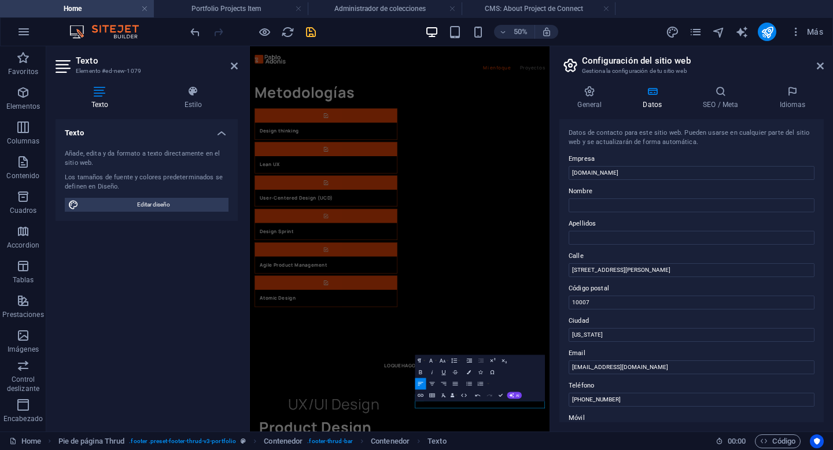
click at [816, 57] on h2 "Configuración del sitio web" at bounding box center [703, 61] width 242 height 10
click at [818, 62] on icon at bounding box center [820, 65] width 7 height 9
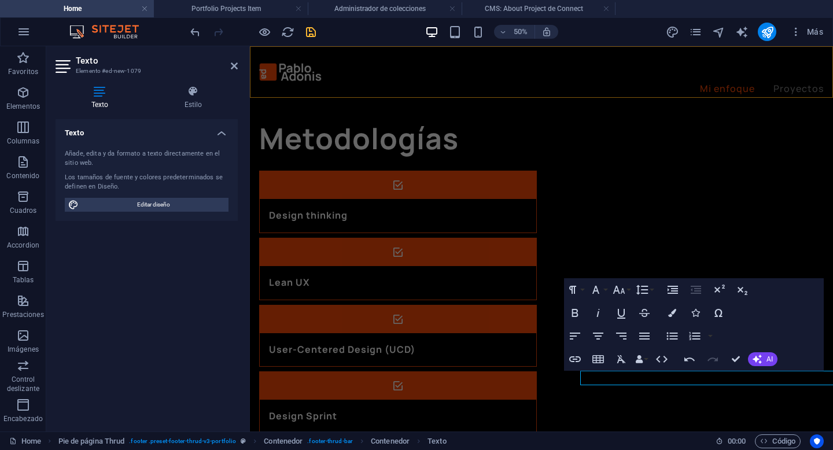
scroll to position [1712, 0]
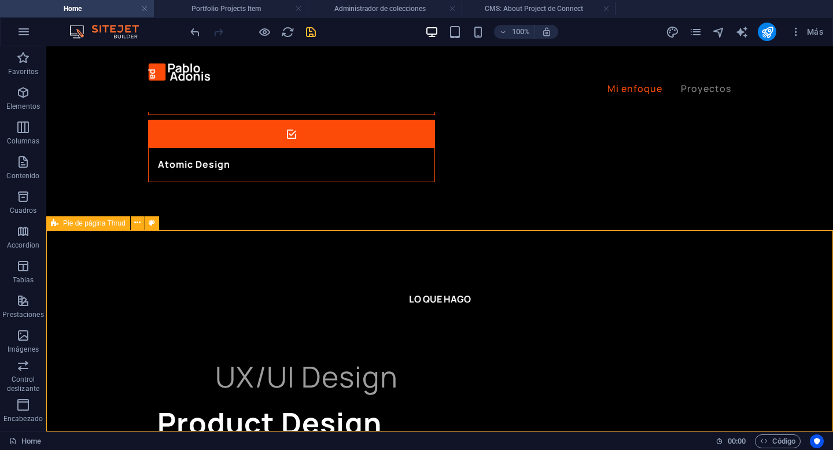
select select "footer"
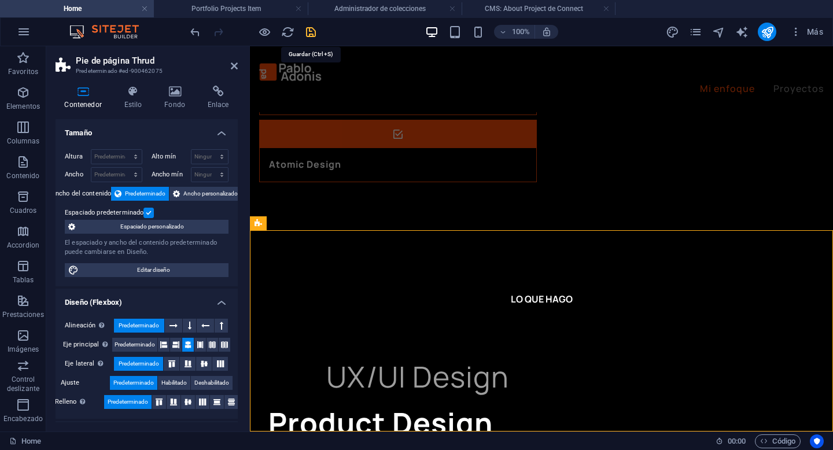
drag, startPoint x: 314, startPoint y: 36, endPoint x: 292, endPoint y: 8, distance: 35.8
click at [314, 36] on icon "save" at bounding box center [310, 31] width 13 height 13
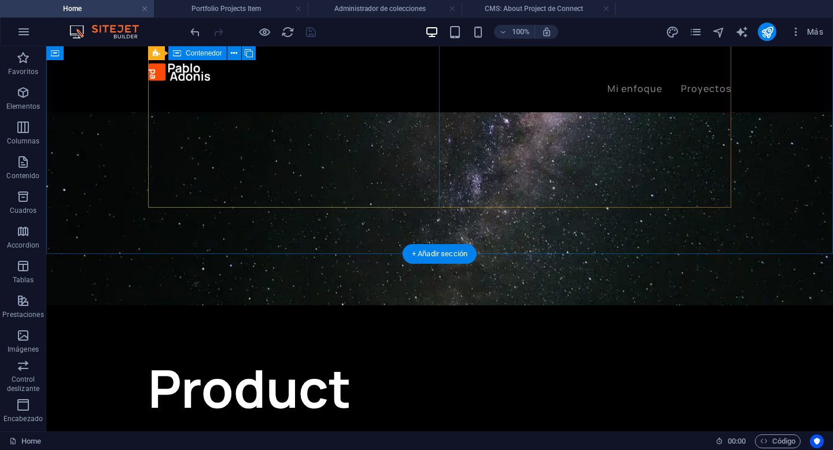
scroll to position [0, 0]
